Goal: Information Seeking & Learning: Learn about a topic

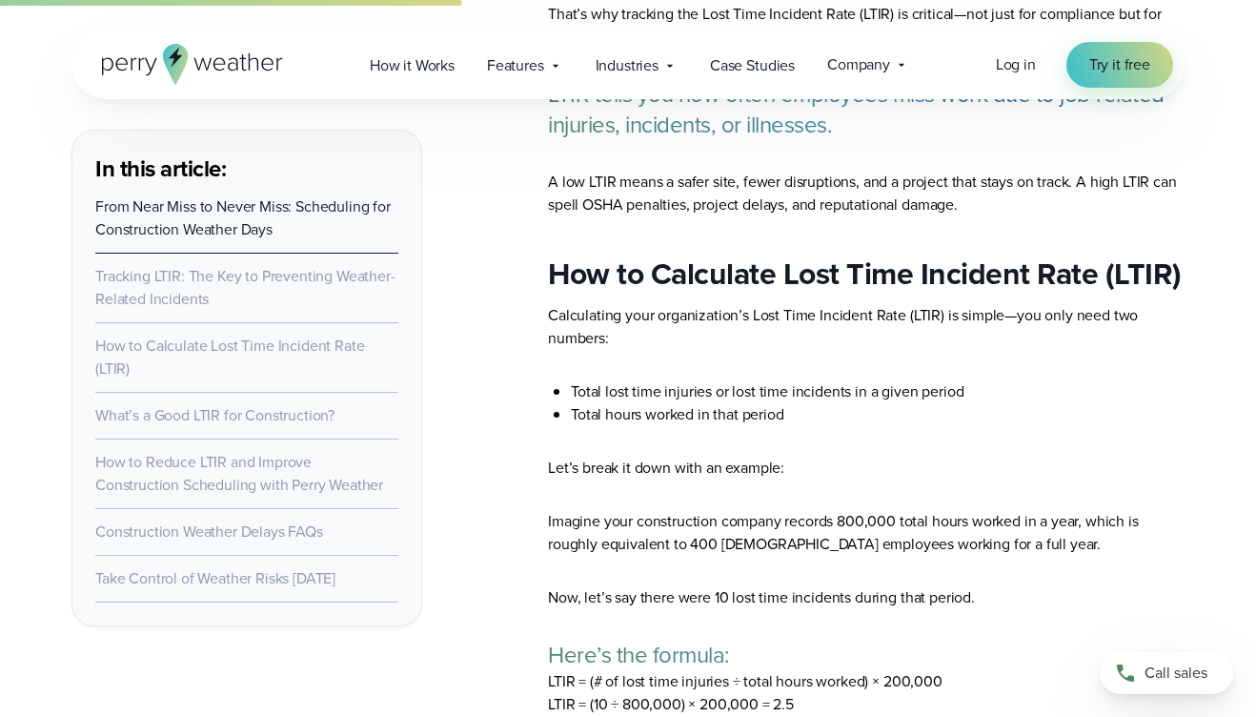
scroll to position [2743, 0]
drag, startPoint x: 689, startPoint y: 120, endPoint x: 825, endPoint y: 124, distance: 136.3
click at [825, 124] on p "LTIR tells you how often employees miss work due to job-related injuries, incid…" at bounding box center [866, 108] width 637 height 61
drag, startPoint x: 825, startPoint y: 124, endPoint x: 694, endPoint y: 127, distance: 131.5
click at [694, 127] on p "LTIR tells you how often employees miss work due to job-related injuries, incid…" at bounding box center [866, 108] width 637 height 61
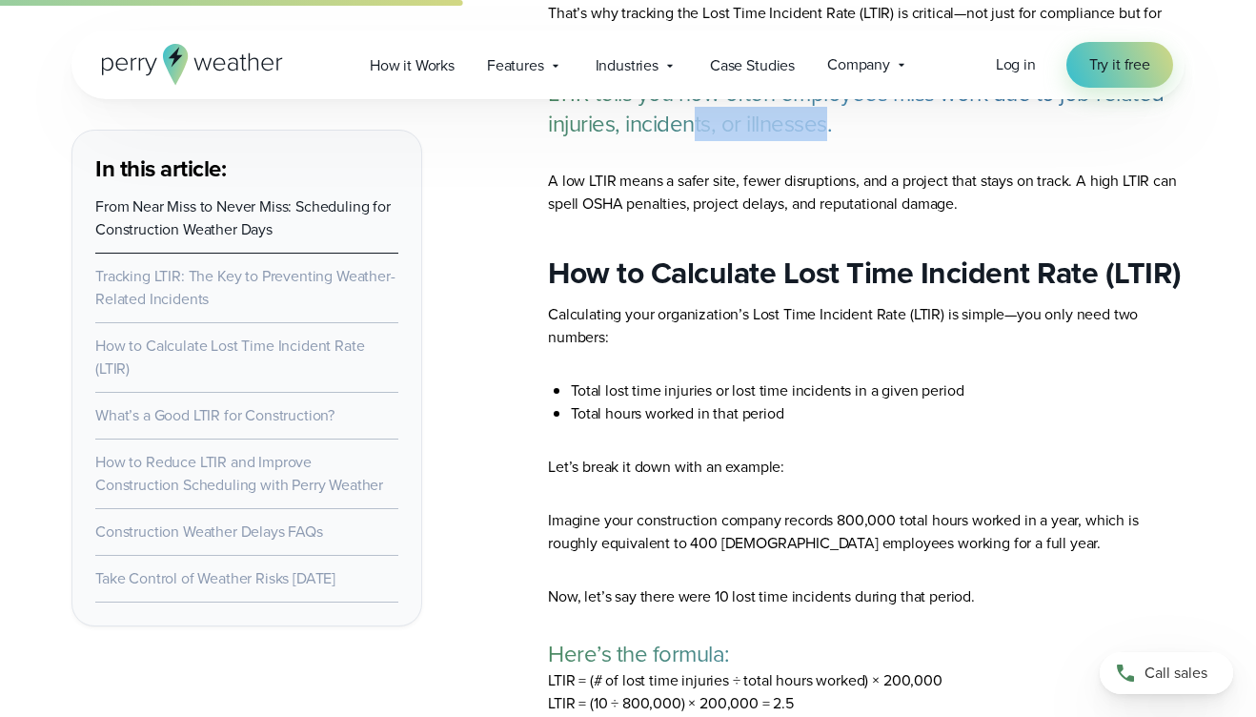
click at [694, 127] on p "LTIR tells you how often employees miss work due to job-related injuries, incid…" at bounding box center [866, 108] width 637 height 61
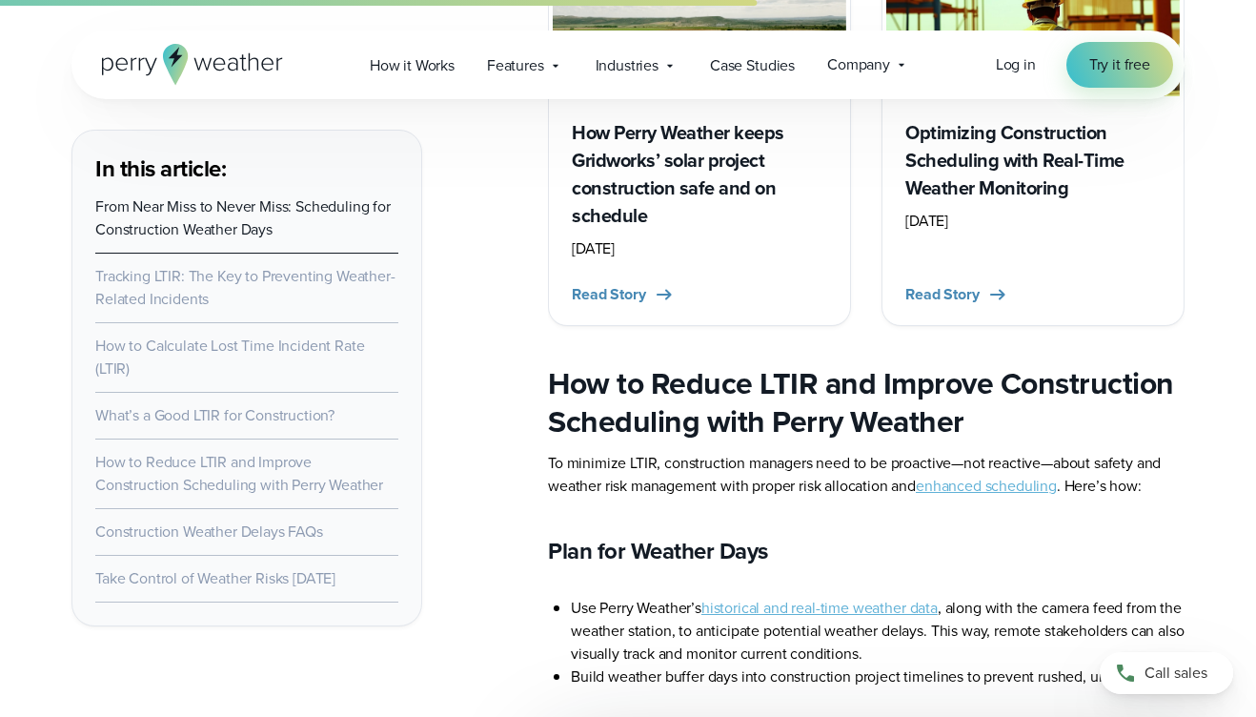
scroll to position [4437, 0]
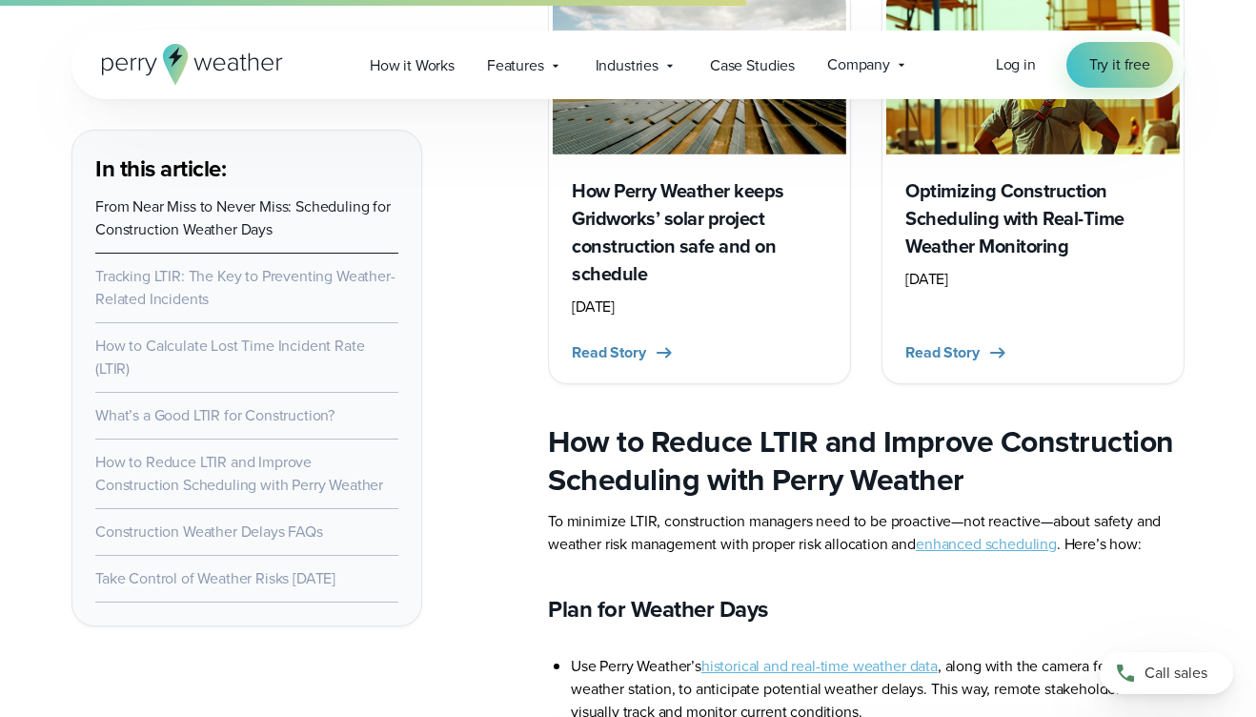
click at [1008, 245] on h3 "Optimizing Construction Scheduling with Real-Time Weather Monitoring" at bounding box center [1032, 218] width 255 height 83
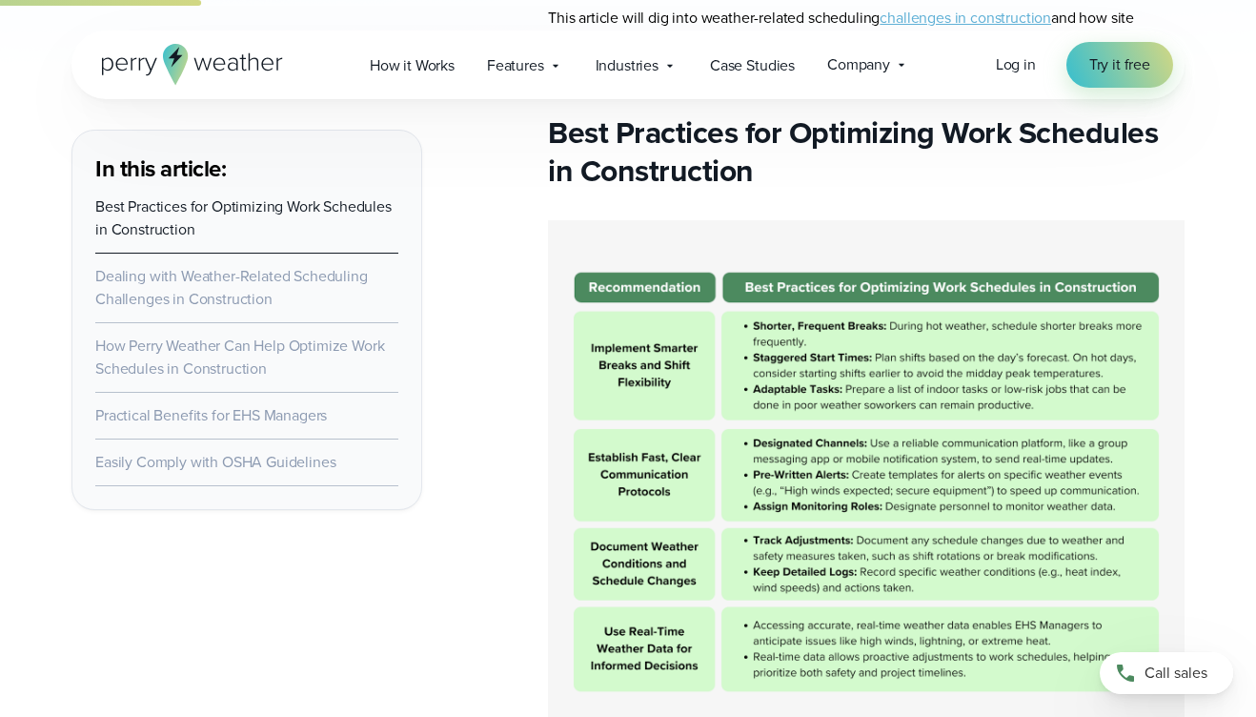
scroll to position [1279, 0]
